Goal: Task Accomplishment & Management: Manage account settings

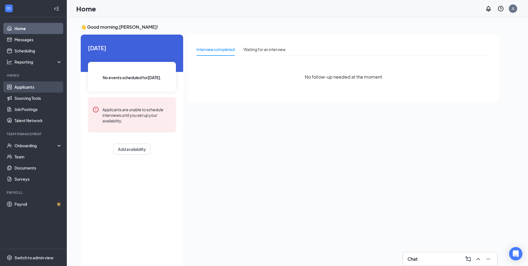
click at [27, 84] on link "Applicants" at bounding box center [38, 86] width 48 height 11
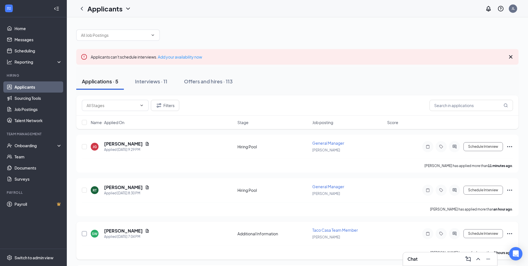
click at [82, 234] on input "checkbox" at bounding box center [84, 233] width 5 height 5
checkbox input "true"
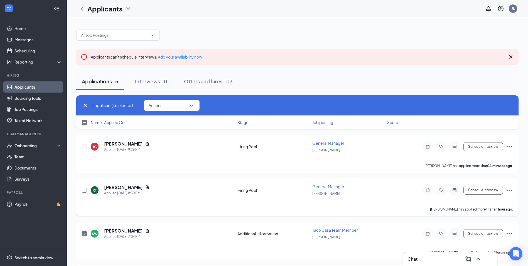
click at [85, 189] on input "checkbox" at bounding box center [84, 189] width 5 height 5
checkbox input "true"
click at [85, 146] on input "checkbox" at bounding box center [84, 146] width 5 height 5
checkbox input "true"
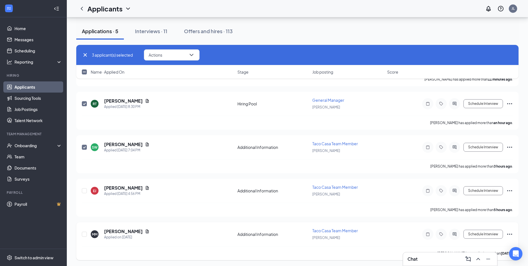
scroll to position [87, 0]
click at [192, 54] on icon "ChevronDown" at bounding box center [191, 55] width 7 height 7
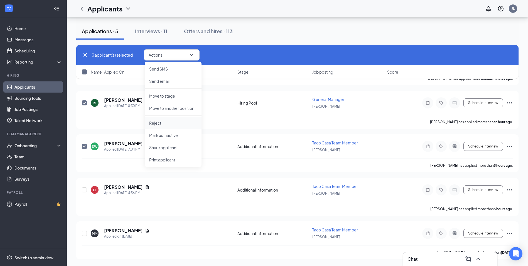
click at [170, 125] on p "Reject" at bounding box center [173, 123] width 48 height 6
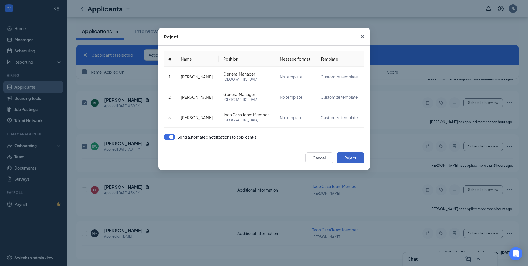
click at [358, 159] on button "Reject" at bounding box center [351, 157] width 28 height 11
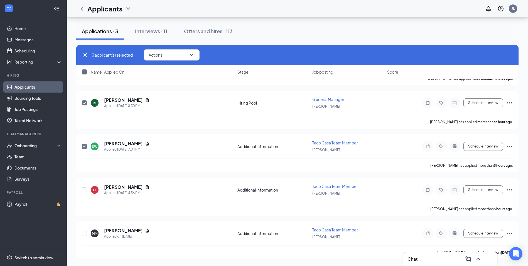
checkbox input "false"
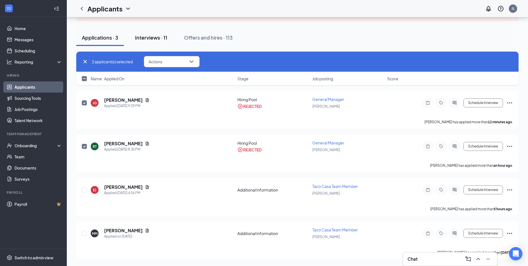
scroll to position [44, 0]
click at [159, 35] on div "Interviews · 11" at bounding box center [151, 37] width 32 height 7
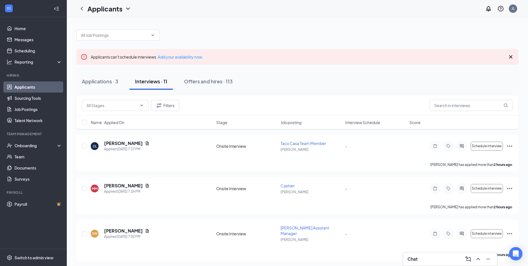
scroll to position [28, 0]
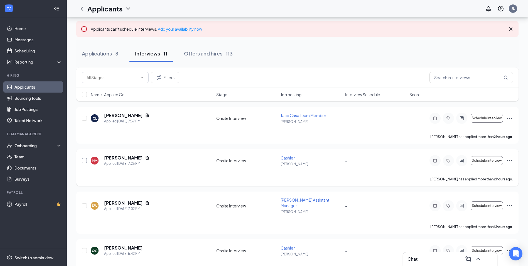
click at [84, 161] on input "checkbox" at bounding box center [84, 160] width 5 height 5
checkbox input "true"
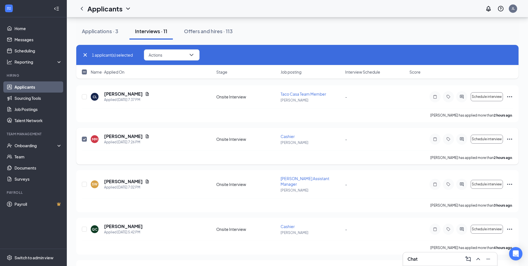
scroll to position [84, 0]
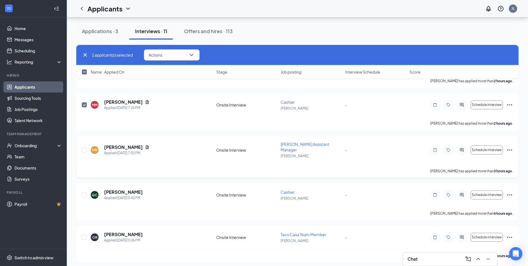
click at [82, 148] on div "SW [PERSON_NAME] Applied [DATE] 7:02 PM Onsite Interview [PERSON_NAME] Assistan…" at bounding box center [297, 157] width 442 height 42
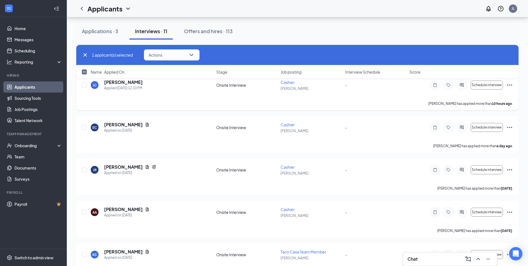
scroll to position [278, 0]
click at [85, 166] on input "checkbox" at bounding box center [84, 168] width 5 height 5
checkbox input "true"
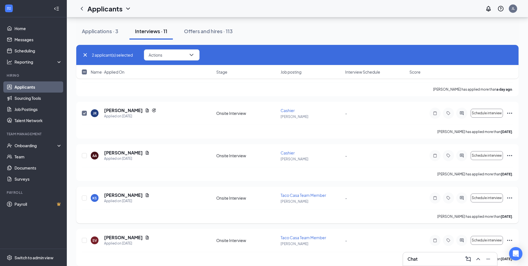
scroll to position [335, 0]
click at [84, 191] on div at bounding box center [85, 197] width 6 height 12
click at [84, 196] on div at bounding box center [85, 197] width 6 height 12
click at [85, 194] on input "checkbox" at bounding box center [84, 196] width 5 height 5
checkbox input "true"
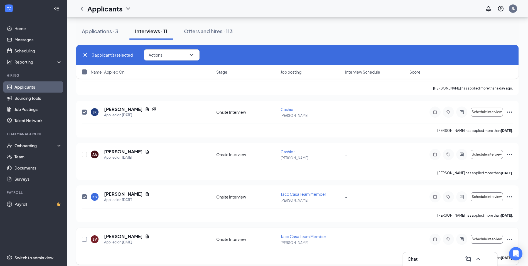
click at [85, 236] on input "checkbox" at bounding box center [84, 238] width 5 height 5
checkbox input "true"
click at [193, 52] on icon "ChevronDown" at bounding box center [191, 55] width 7 height 7
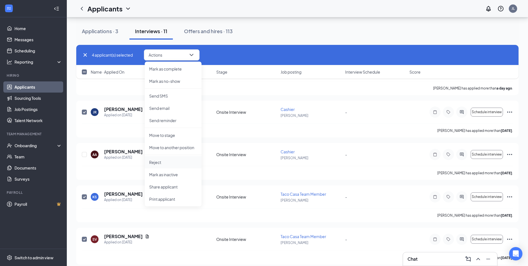
click at [169, 164] on p "Reject" at bounding box center [173, 162] width 48 height 6
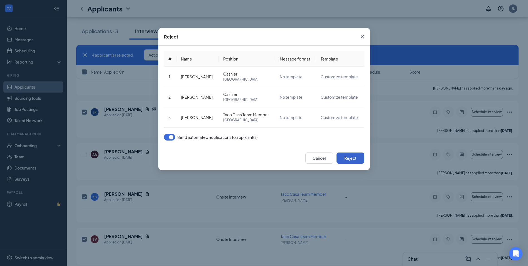
click at [352, 160] on button "Reject" at bounding box center [351, 157] width 28 height 11
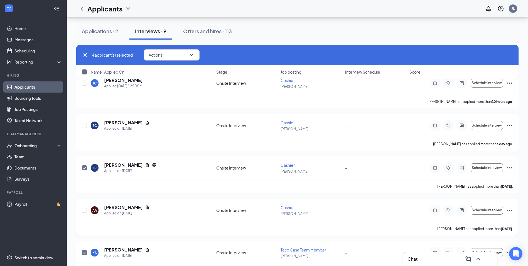
checkbox input "false"
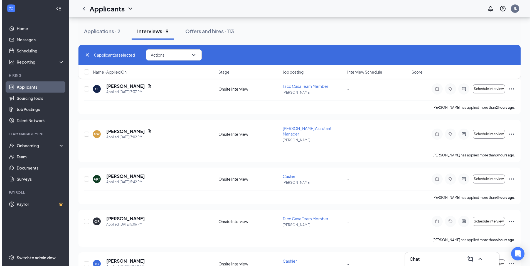
scroll to position [29, 0]
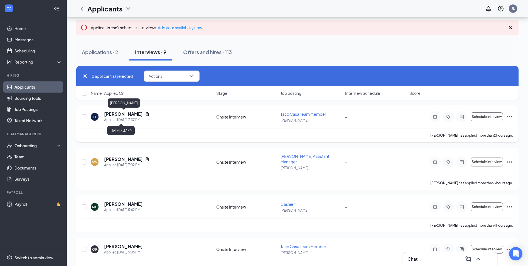
click at [129, 116] on h5 "[PERSON_NAME]" at bounding box center [123, 114] width 39 height 6
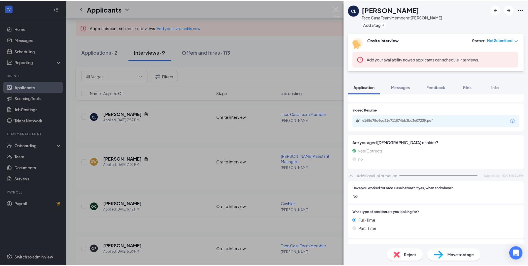
scroll to position [122, 0]
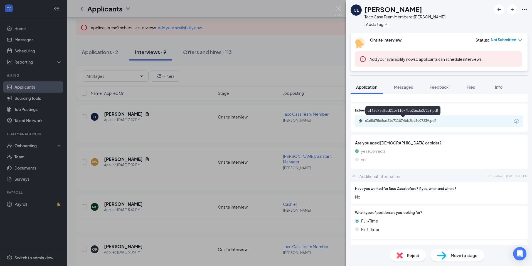
click at [404, 121] on div "e165d75d6cd21e711074bb2bc3e07239.pdf" at bounding box center [404, 120] width 78 height 4
click at [230, 155] on div "CL [PERSON_NAME] Casa Team Member at [PERSON_NAME] Add a tag Onsite Interview S…" at bounding box center [266, 133] width 532 height 266
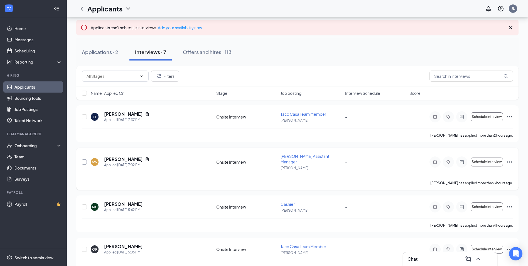
click at [84, 159] on input "checkbox" at bounding box center [84, 161] width 5 height 5
checkbox input "true"
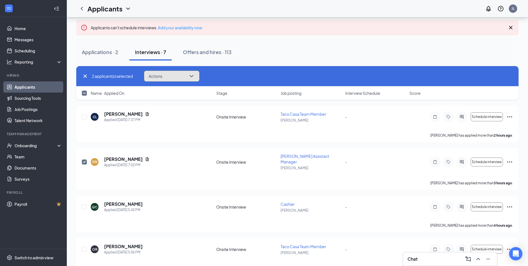
click at [192, 75] on icon "ChevronDown" at bounding box center [191, 76] width 7 height 7
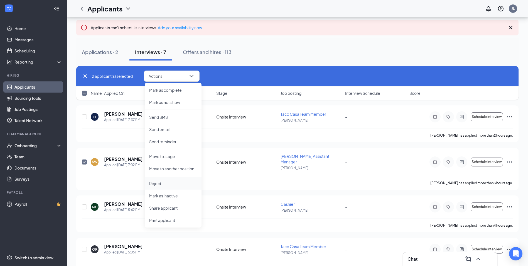
click at [166, 179] on li "Reject" at bounding box center [173, 183] width 57 height 12
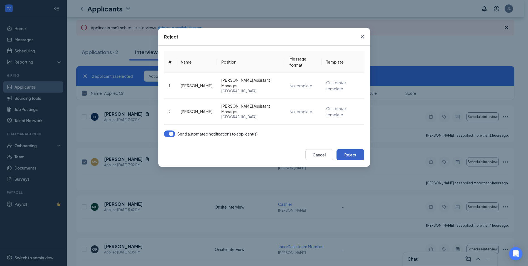
click at [354, 149] on button "Reject" at bounding box center [351, 154] width 28 height 11
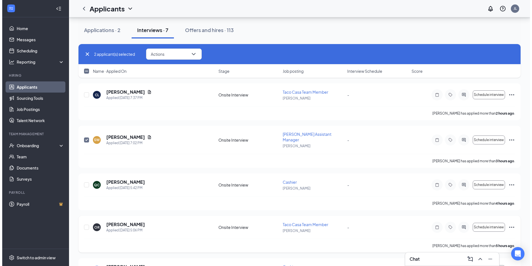
scroll to position [85, 0]
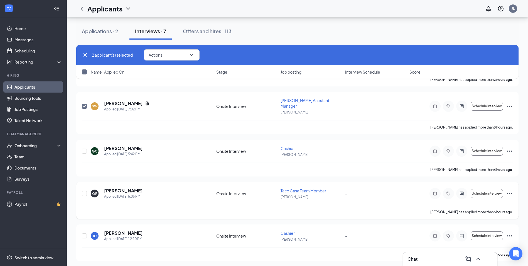
checkbox input "false"
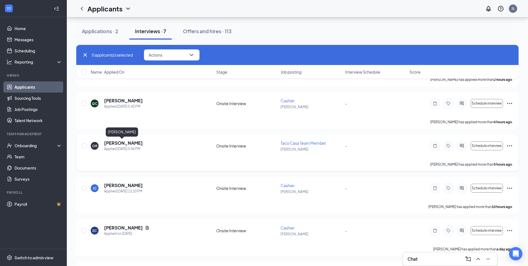
click at [122, 142] on h5 "[PERSON_NAME]" at bounding box center [123, 143] width 39 height 6
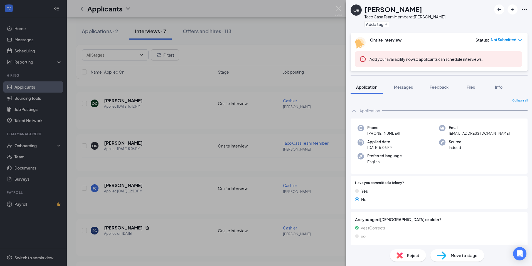
click at [151, 146] on div "OR [PERSON_NAME] Casa Team Member at [PERSON_NAME] Add a tag Onsite Interview S…" at bounding box center [266, 133] width 532 height 266
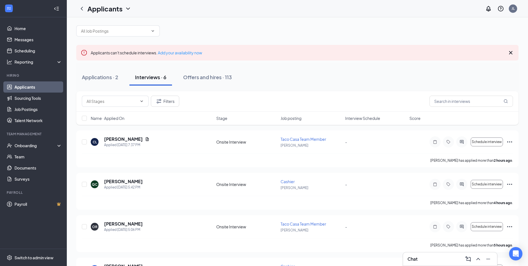
scroll to position [1, 0]
